Goal: Transaction & Acquisition: Subscribe to service/newsletter

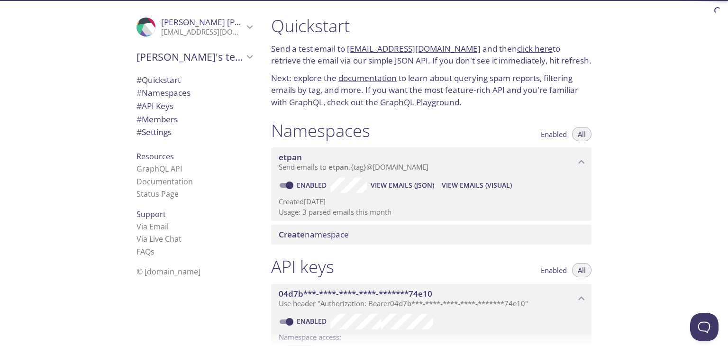
scroll to position [15, 0]
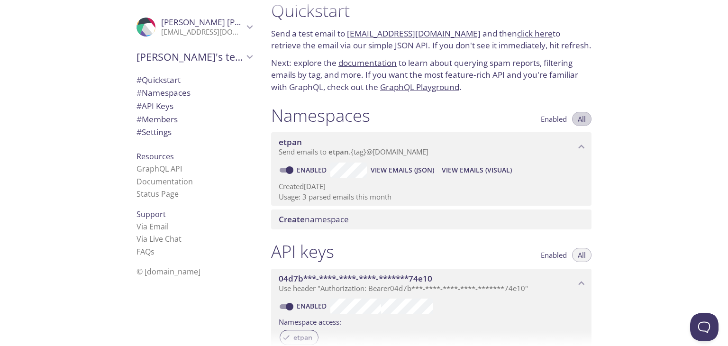
click at [579, 119] on span "All" at bounding box center [582, 119] width 8 height 0
click at [553, 119] on span "Enabled" at bounding box center [554, 119] width 26 height 0
click at [584, 119] on span "All" at bounding box center [582, 119] width 8 height 0
click at [559, 119] on span "Enabled" at bounding box center [554, 119] width 26 height 0
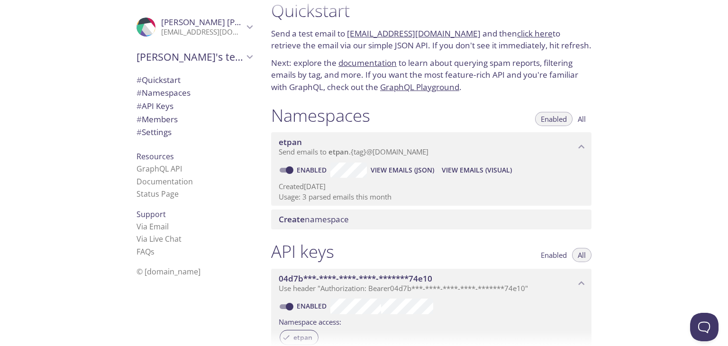
click at [719, 101] on div "Quickstart Send a test email to etpan.test@inbox.testmail.app and then click he…" at bounding box center [496, 173] width 465 height 346
drag, startPoint x: 719, startPoint y: 101, endPoint x: 723, endPoint y: 82, distance: 19.3
click at [723, 82] on div "Quickstart Send a test email to etpan.test@inbox.testmail.app and then click he…" at bounding box center [496, 173] width 465 height 346
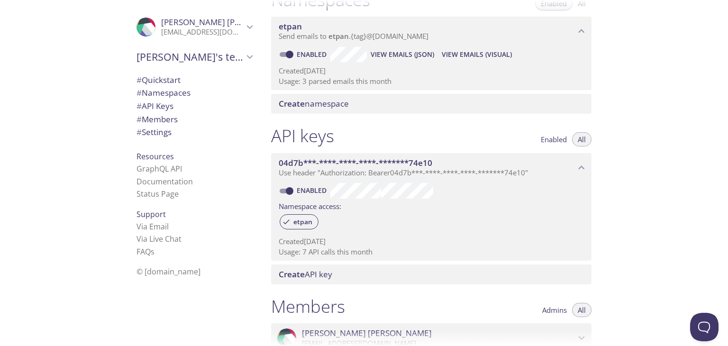
scroll to position [0, 0]
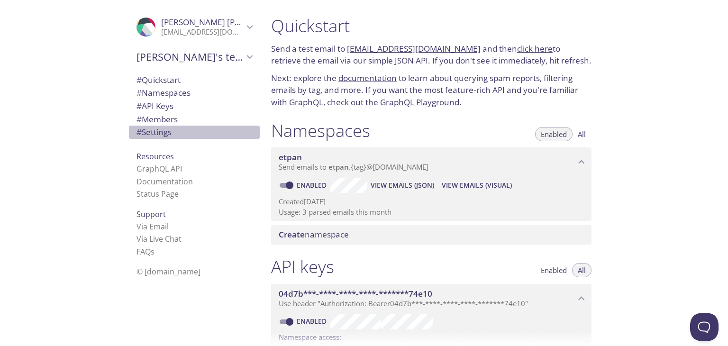
click at [158, 132] on span "# Settings" at bounding box center [154, 132] width 35 height 11
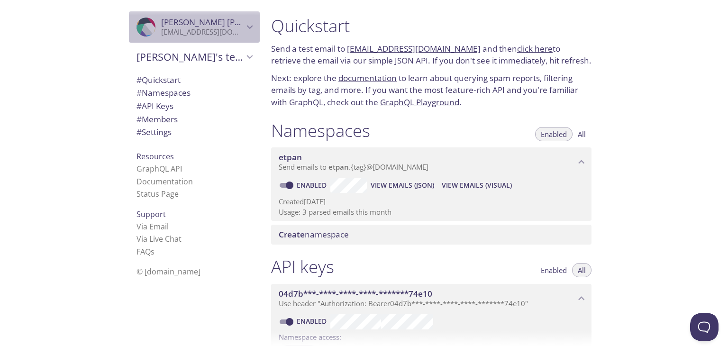
click at [182, 23] on span "Arvind Bhakar" at bounding box center [226, 22] width 130 height 11
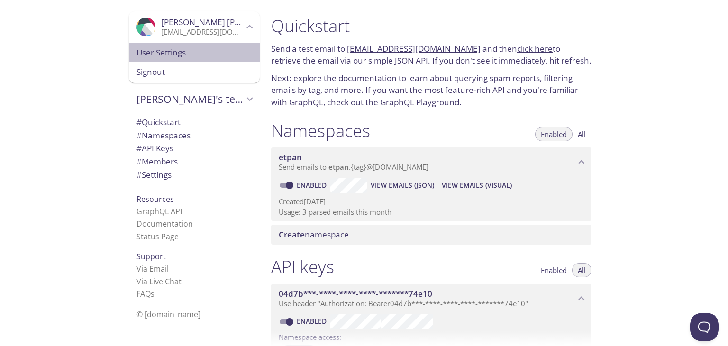
click at [163, 52] on span "User Settings" at bounding box center [195, 52] width 116 height 12
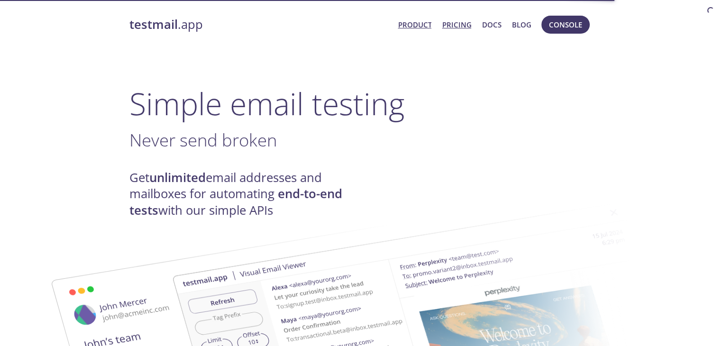
click at [452, 23] on link "Pricing" at bounding box center [456, 24] width 29 height 12
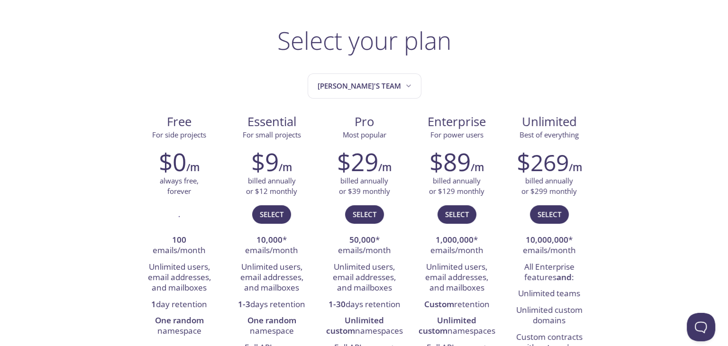
scroll to position [43, 0]
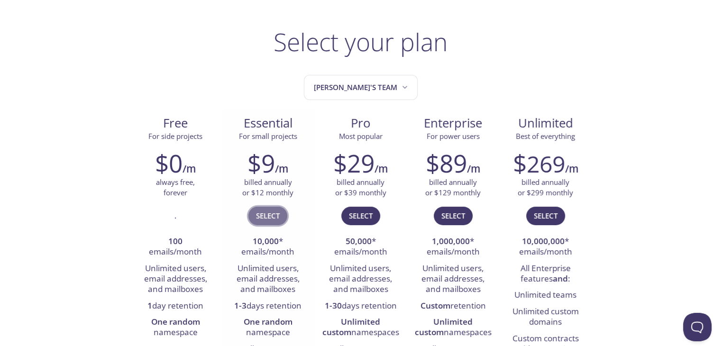
click at [275, 211] on span "Select" at bounding box center [268, 216] width 24 height 12
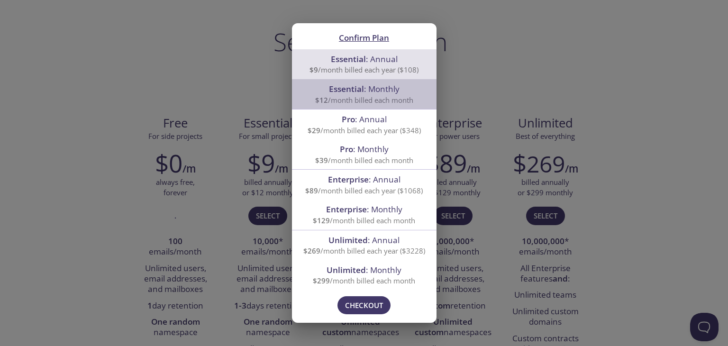
click at [386, 95] on span "$12 /month billed each month" at bounding box center [364, 99] width 98 height 9
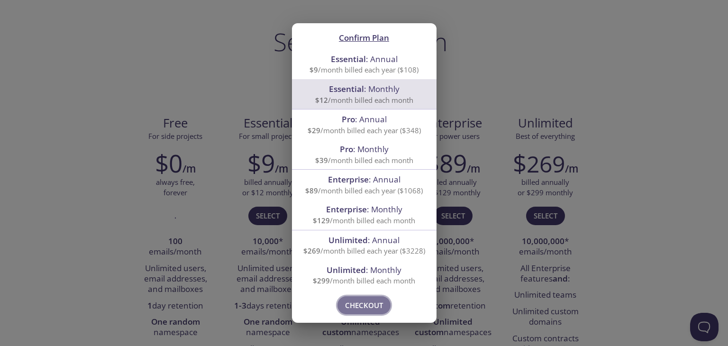
click at [361, 304] on span "Checkout" at bounding box center [364, 305] width 38 height 12
